Goal: Task Accomplishment & Management: Use online tool/utility

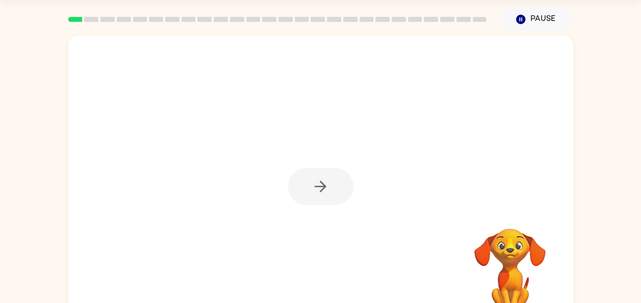
scroll to position [41, 0]
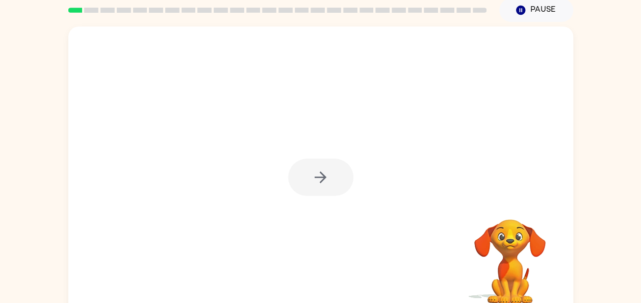
click at [319, 174] on div at bounding box center [320, 177] width 65 height 37
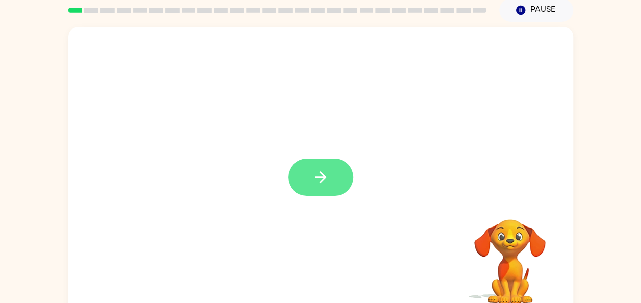
click at [318, 171] on icon "button" at bounding box center [321, 177] width 18 height 18
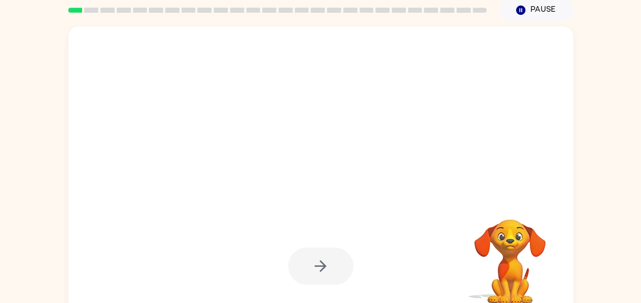
click at [422, 229] on div at bounding box center [321, 266] width 484 height 84
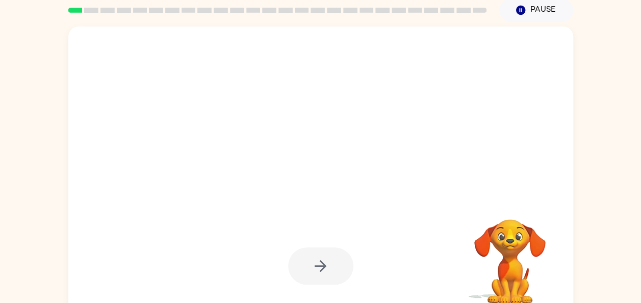
click at [422, 229] on div at bounding box center [321, 266] width 484 height 84
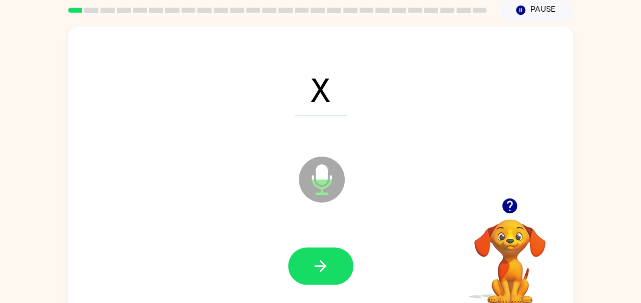
click at [421, 230] on div at bounding box center [321, 266] width 484 height 84
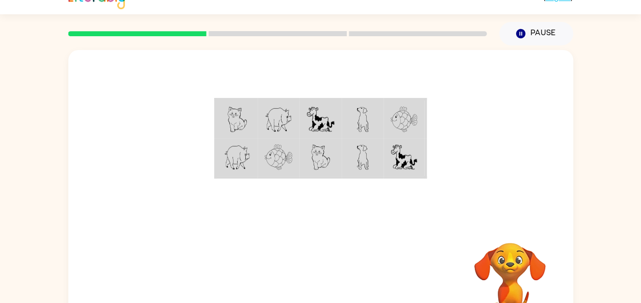
scroll to position [56, 0]
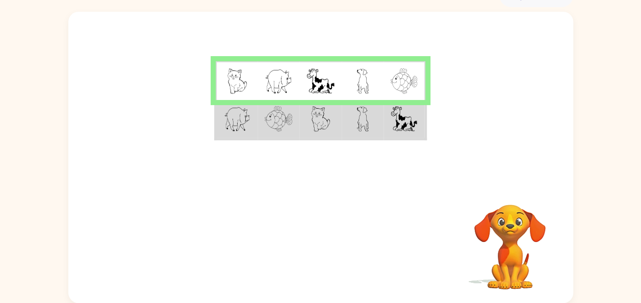
click at [240, 86] on img at bounding box center [236, 80] width 19 height 25
click at [280, 85] on img at bounding box center [279, 80] width 28 height 25
click at [322, 84] on img at bounding box center [320, 80] width 28 height 25
click at [363, 88] on img at bounding box center [362, 80] width 12 height 25
click at [403, 86] on img at bounding box center [404, 80] width 27 height 25
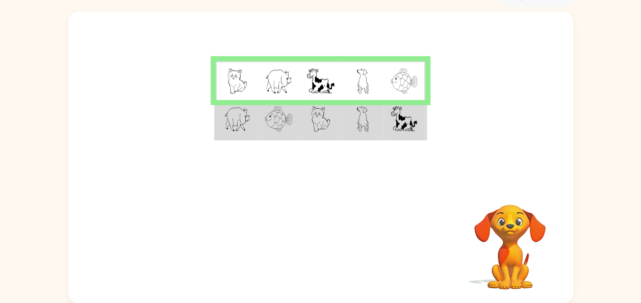
click at [238, 126] on img at bounding box center [237, 118] width 27 height 25
click at [234, 88] on img at bounding box center [236, 80] width 19 height 25
click at [280, 76] on img at bounding box center [279, 80] width 28 height 25
click at [318, 87] on img at bounding box center [320, 80] width 28 height 25
click at [358, 89] on img at bounding box center [362, 80] width 12 height 25
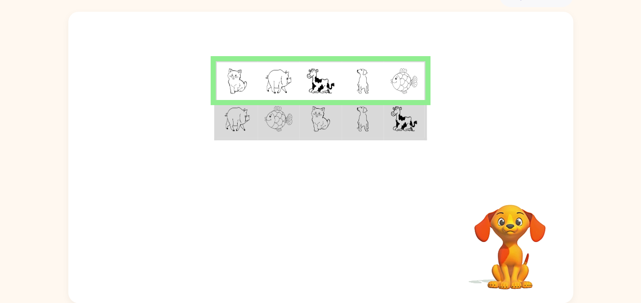
click at [401, 85] on img at bounding box center [404, 80] width 27 height 25
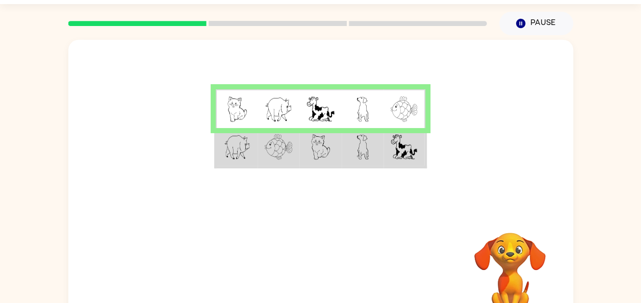
scroll to position [0, 0]
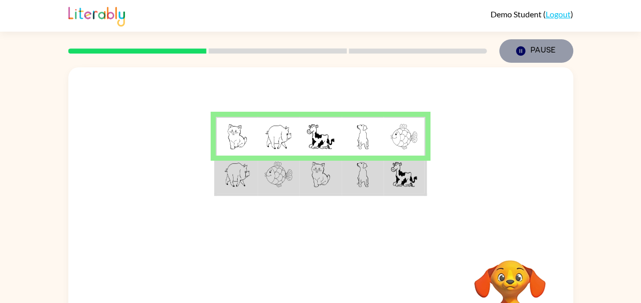
click at [522, 49] on icon "button" at bounding box center [520, 50] width 9 height 9
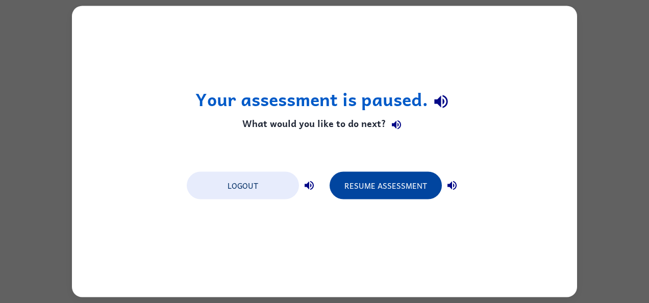
click at [384, 188] on button "Resume Assessment" at bounding box center [385, 186] width 112 height 28
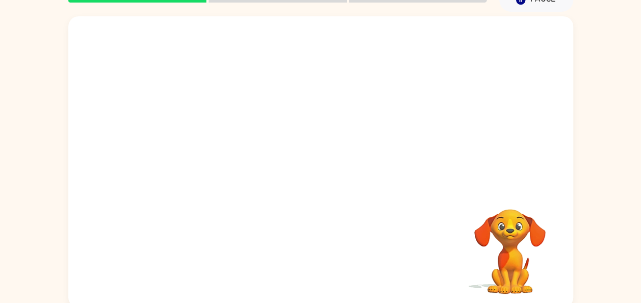
scroll to position [56, 0]
